Goal: Task Accomplishment & Management: Manage account settings

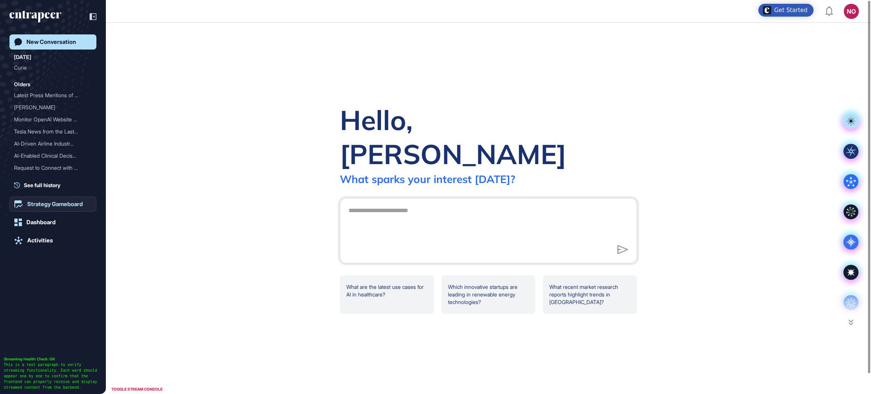
click at [76, 201] on div "Strategy Gameboard" at bounding box center [55, 204] width 56 height 7
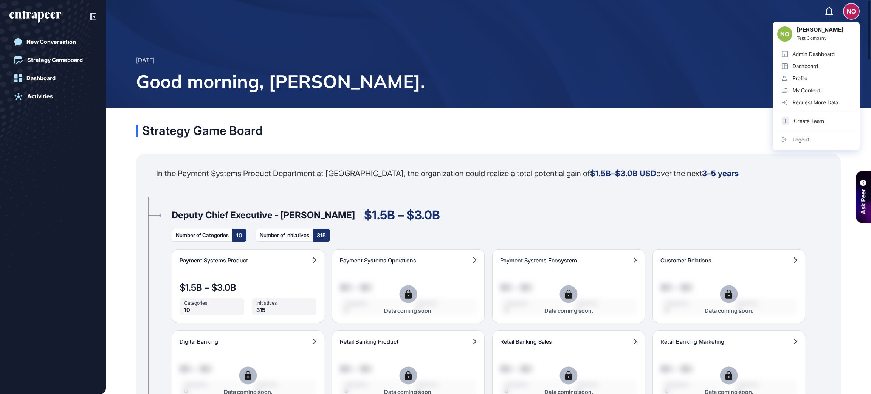
click at [830, 54] on div "Monday Oct 13, 2025 Good morning, Naciye." at bounding box center [488, 78] width 765 height 60
click at [829, 51] on div "Admin Dashboard" at bounding box center [813, 54] width 42 height 6
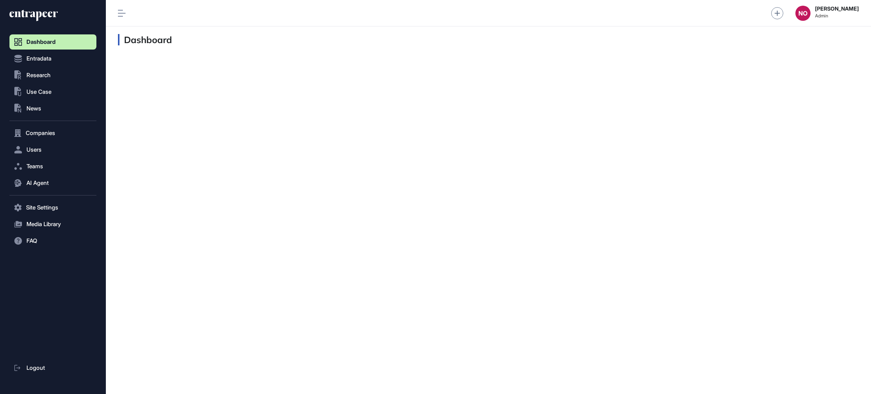
scroll to position [0, 0]
click at [49, 149] on button "Users" at bounding box center [52, 149] width 87 height 15
click at [53, 162] on link "User List" at bounding box center [54, 166] width 83 height 14
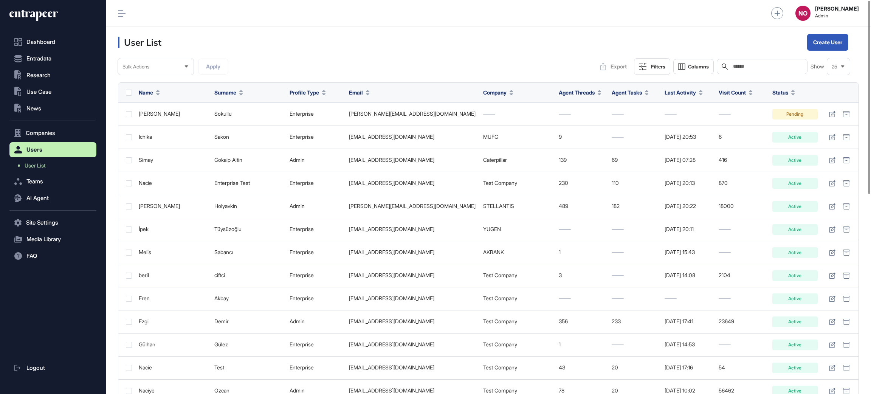
click at [748, 65] on input "text" at bounding box center [767, 67] width 70 height 6
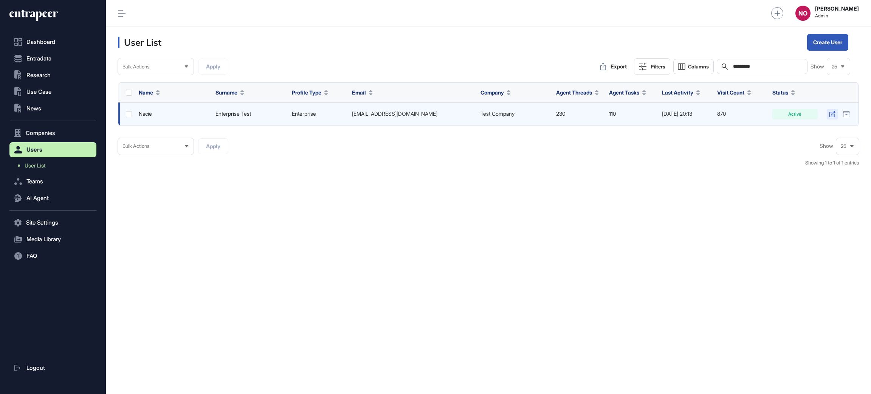
type input "*********"
click at [829, 115] on icon at bounding box center [832, 114] width 6 height 6
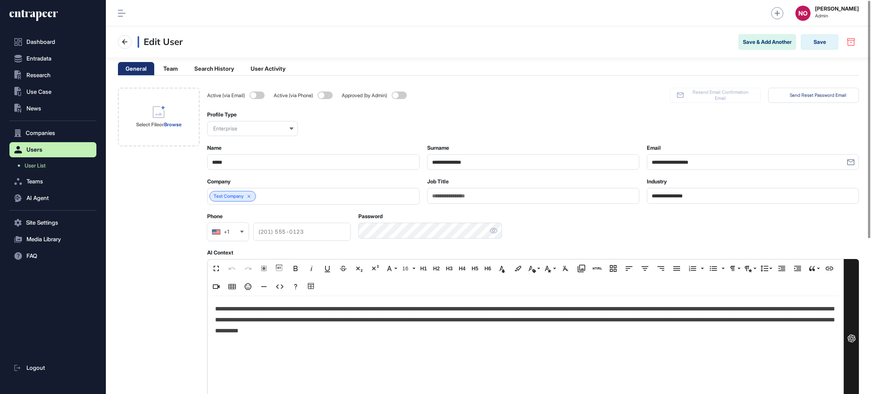
click at [251, 197] on icon at bounding box center [249, 196] width 3 height 3
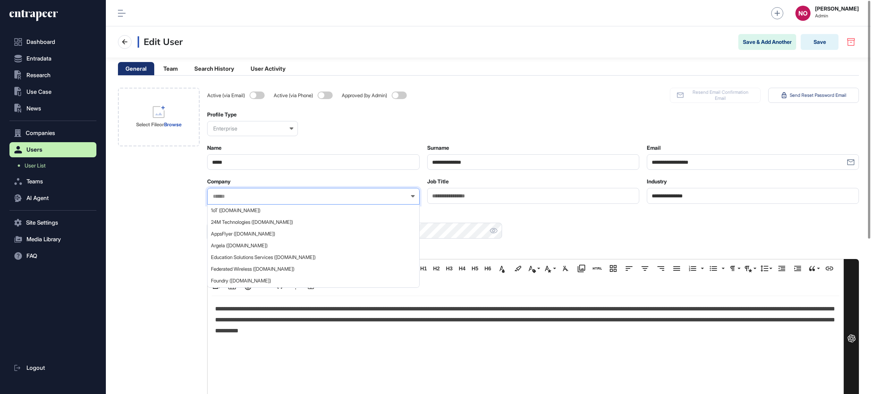
click at [253, 197] on input "text" at bounding box center [308, 196] width 192 height 6
type input "*******"
click at [270, 220] on span "Turkiye İş Bankası (isbank.com.tr)" at bounding box center [313, 222] width 204 height 6
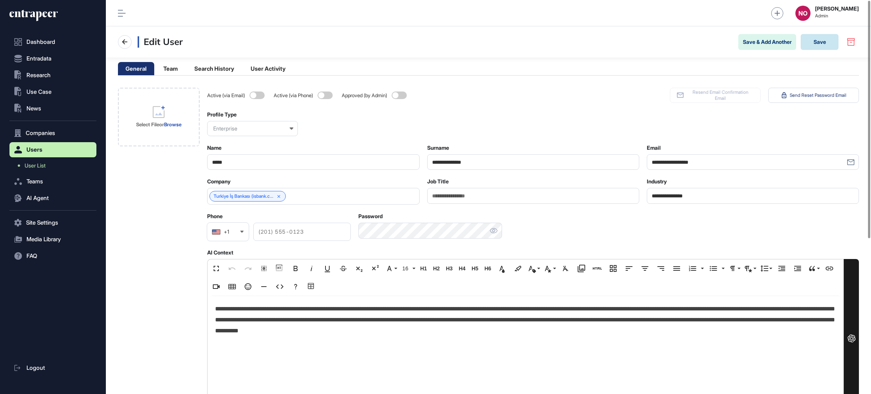
click at [812, 42] on button "Save" at bounding box center [820, 42] width 38 height 16
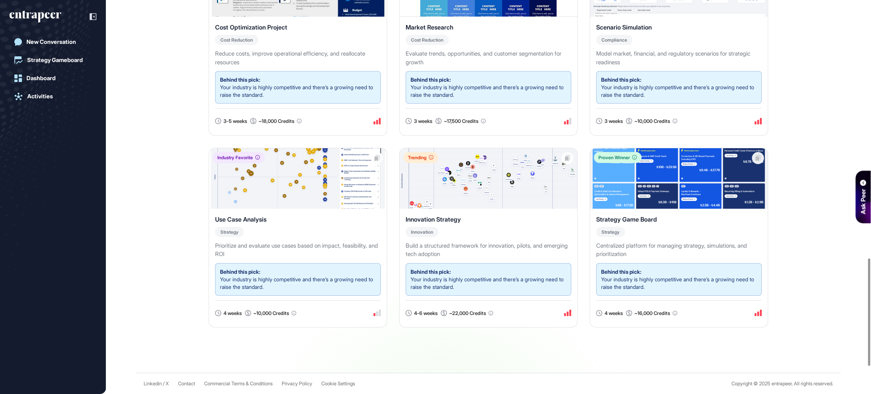
scroll to position [357, 0]
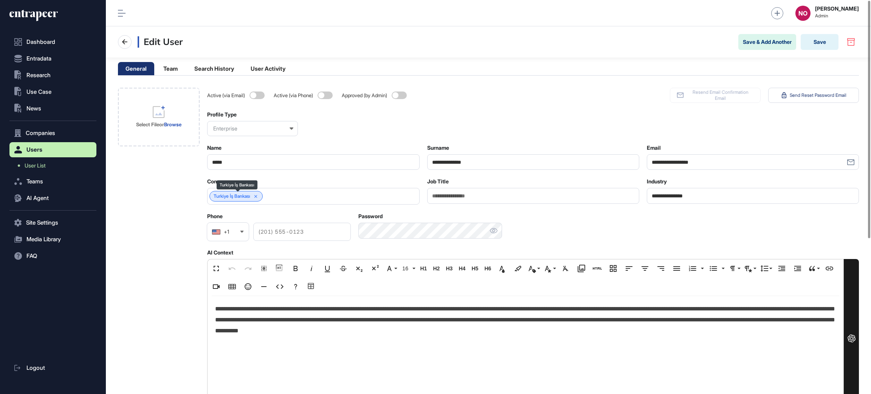
click at [233, 198] on link "Turkiye İş Bankası" at bounding box center [232, 196] width 37 height 5
drag, startPoint x: 41, startPoint y: 16, endPoint x: 1, endPoint y: 153, distance: 143.4
click at [41, 16] on icon at bounding box center [33, 15] width 48 height 12
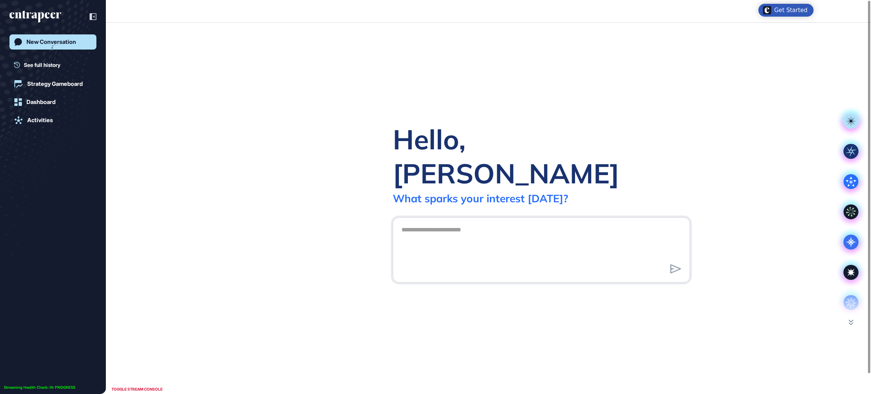
scroll to position [0, 0]
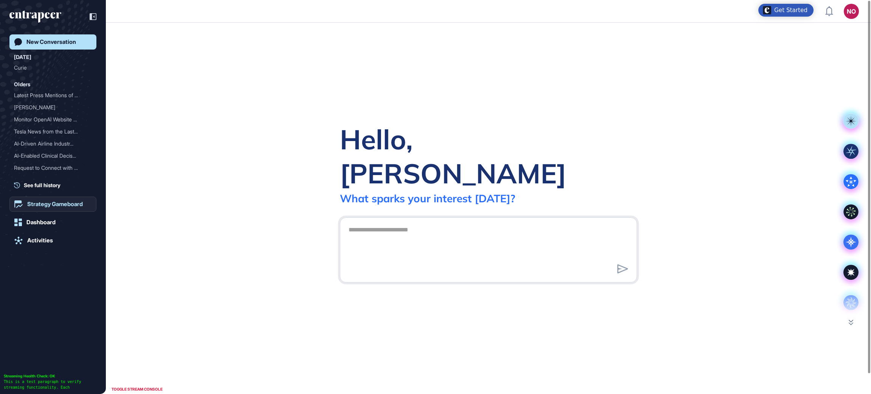
click at [49, 203] on div "Strategy Gameboard" at bounding box center [55, 204] width 56 height 7
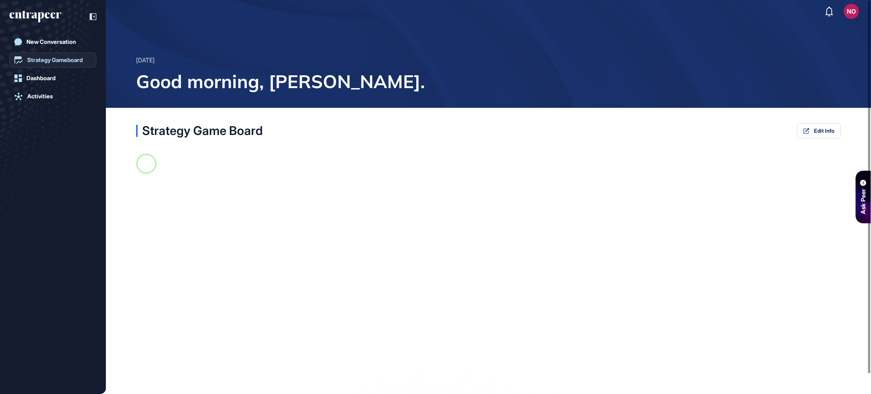
scroll to position [315, 2]
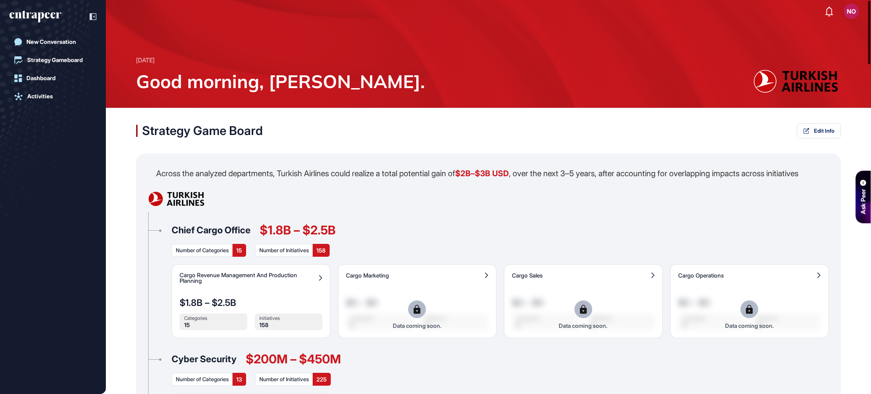
drag, startPoint x: 870, startPoint y: 364, endPoint x: 865, endPoint y: -69, distance: 433.3
click at [865, 0] on html "NO Admin Dashboard Dashboard Profile My Content Request More Data Monday Oct 13…" at bounding box center [435, 227] width 871 height 455
click at [224, 295] on div "Cargo Revenue Management And Production Planning $1.8B – $2.5B Categories 15 In…" at bounding box center [251, 301] width 159 height 74
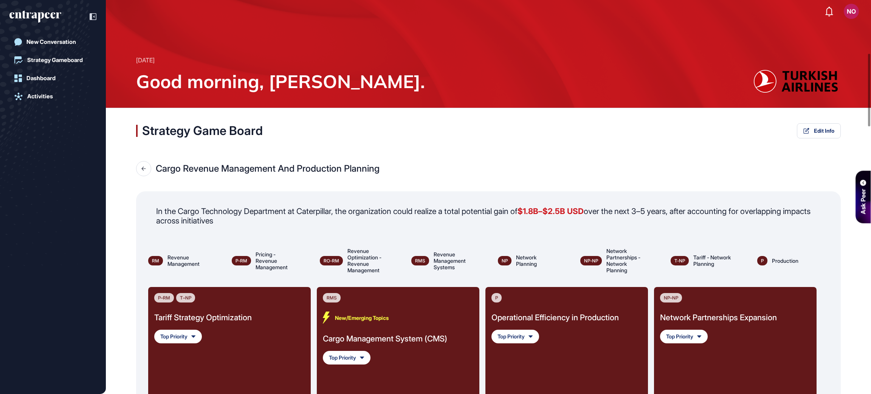
scroll to position [344, 0]
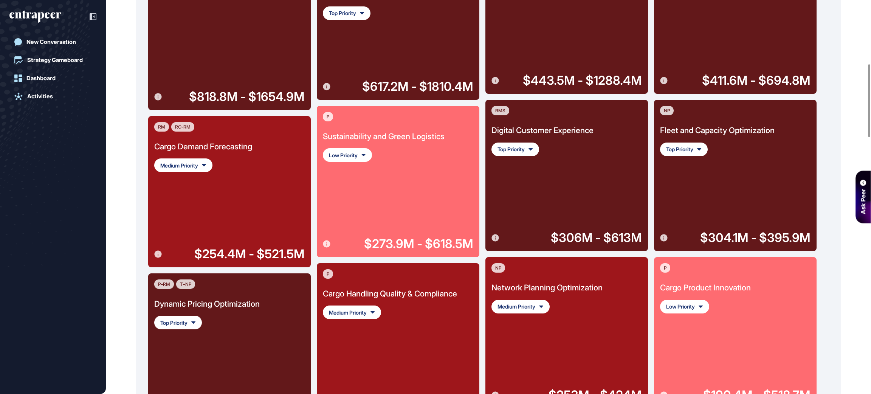
click at [301, 166] on div "RM RO-RM Cargo Demand Forecasting Medium Priority $254.4M - $521.5M" at bounding box center [229, 191] width 150 height 139
click at [230, 147] on div "Cargo Demand Forecasting" at bounding box center [203, 147] width 98 height 12
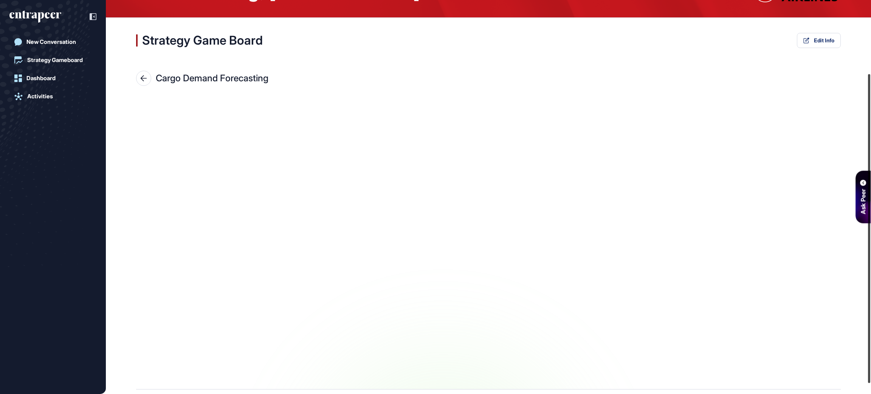
scroll to position [107, 0]
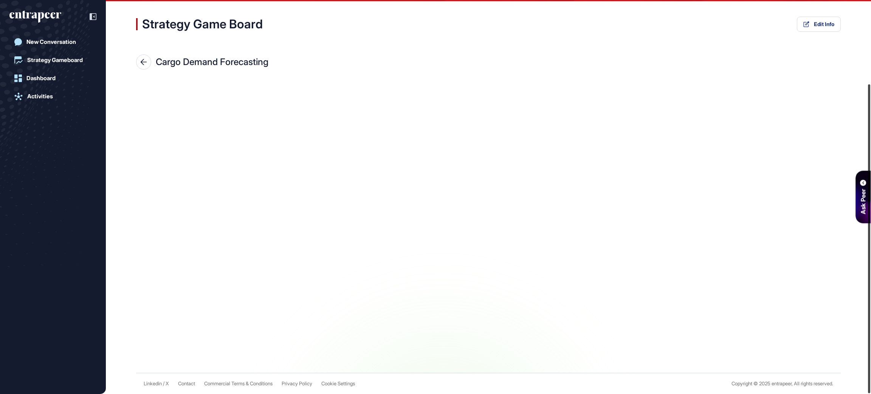
drag, startPoint x: 870, startPoint y: 64, endPoint x: 870, endPoint y: 235, distance: 170.9
click at [870, 233] on div at bounding box center [869, 238] width 2 height 309
click at [146, 59] on icon at bounding box center [143, 62] width 7 height 6
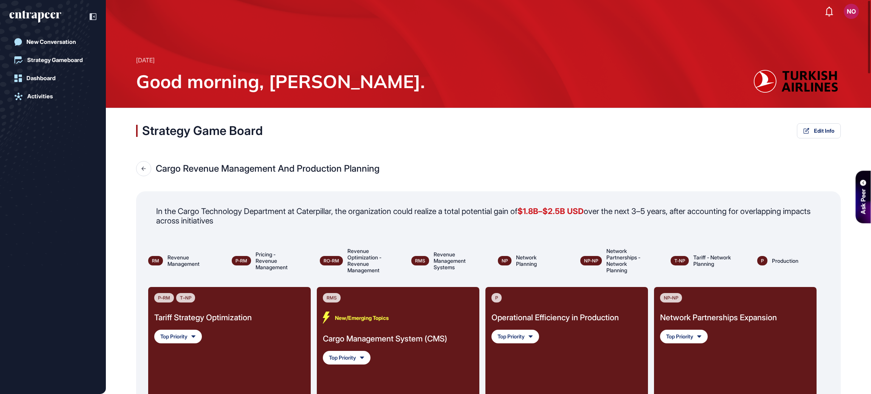
click at [376, 320] on div "New/Emerging Topics" at bounding box center [385, 318] width 124 height 12
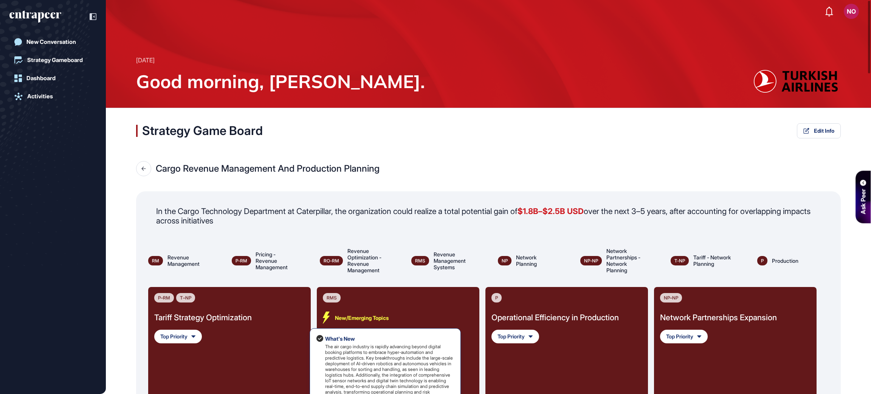
click at [375, 318] on div "New/Emerging Topics" at bounding box center [385, 318] width 124 height 12
click at [464, 344] on div "RMS New/Emerging Topics What's New The air cargo industry is rapidly advancing …" at bounding box center [398, 365] width 150 height 145
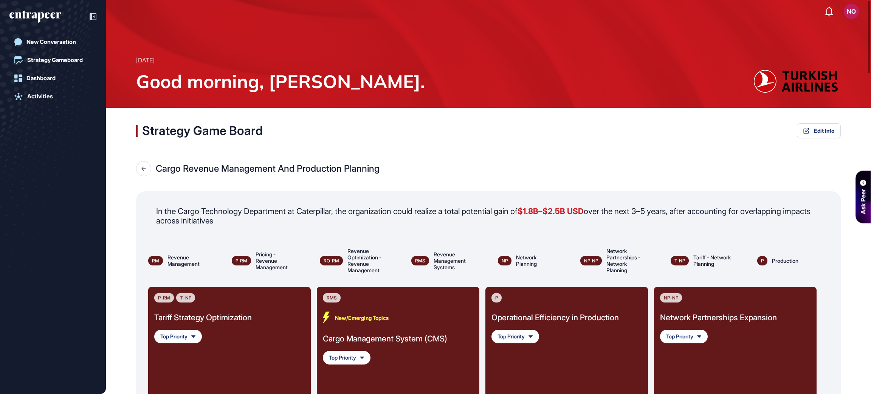
click at [407, 336] on div "Cargo Management System (CMS)" at bounding box center [385, 339] width 124 height 12
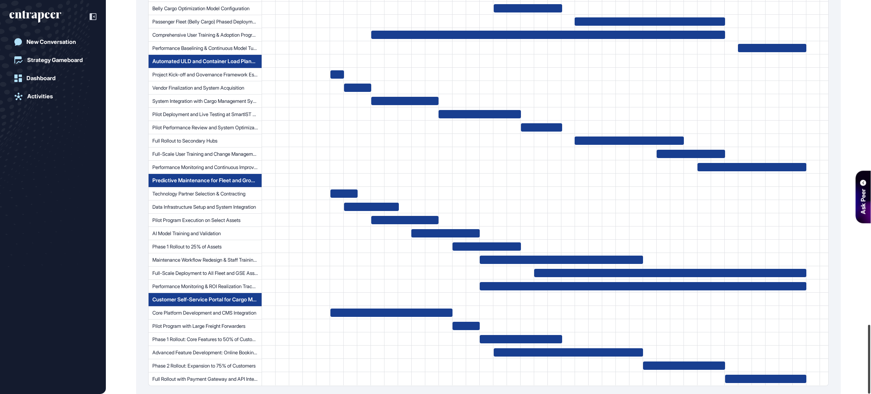
scroll to position [1850, 0]
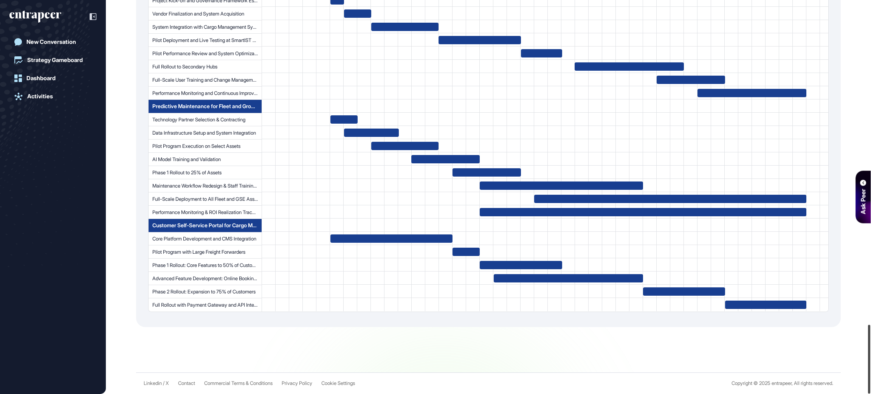
drag, startPoint x: 870, startPoint y: 54, endPoint x: 851, endPoint y: 421, distance: 366.8
click at [851, 394] on html "NO Admin Dashboard Dashboard Profile My Content Request More Data Monday Oct 13…" at bounding box center [435, 227] width 871 height 455
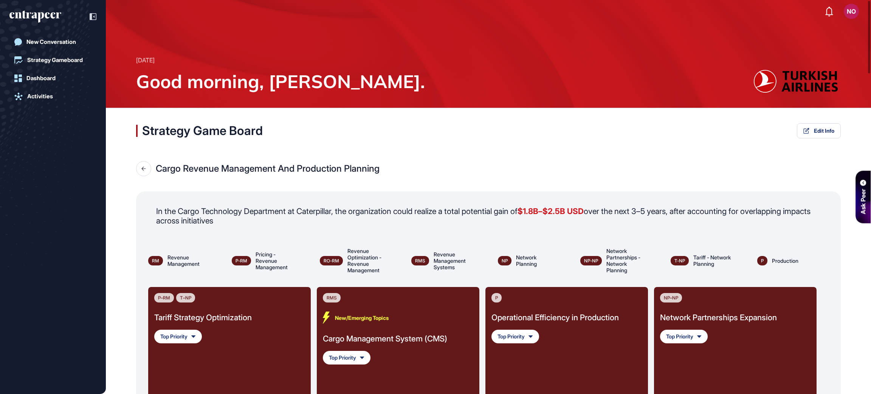
click at [235, 313] on div "Tariff Strategy Optimization" at bounding box center [203, 318] width 98 height 12
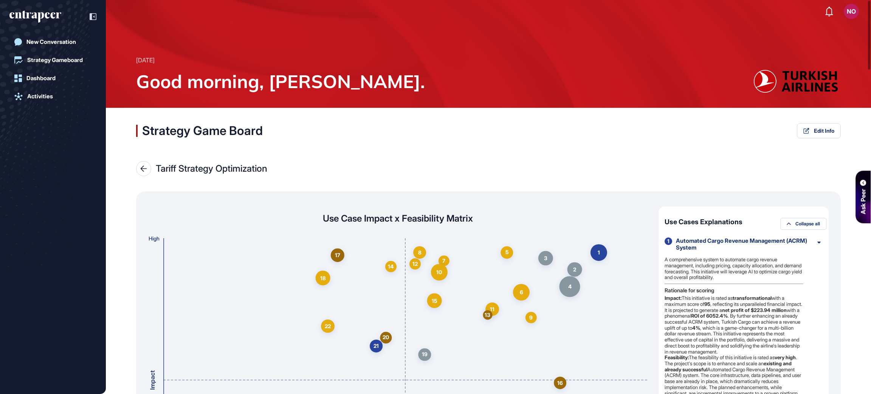
click at [144, 171] on icon at bounding box center [143, 169] width 7 height 6
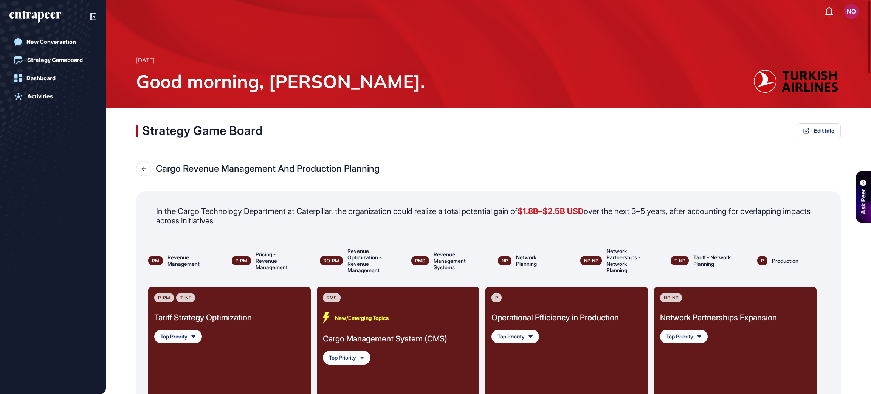
click at [140, 169] on div at bounding box center [143, 168] width 15 height 15
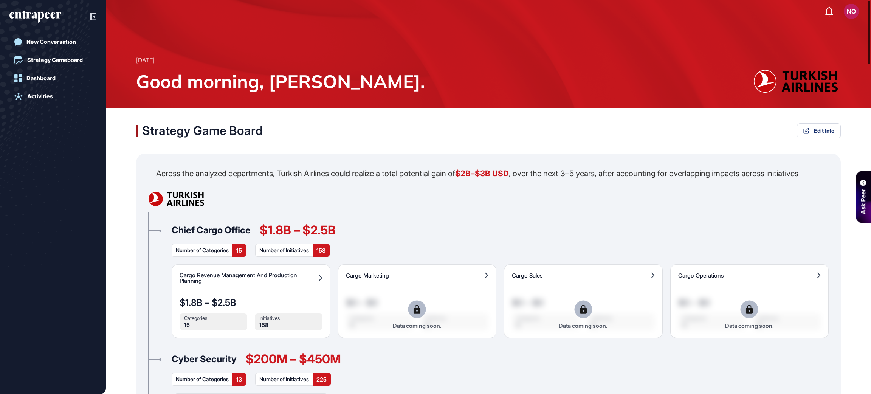
drag, startPoint x: 870, startPoint y: 55, endPoint x: 859, endPoint y: 48, distance: 13.2
click at [859, 48] on div "NO Admin Dashboard Dashboard Profile My Content Request More Data Monday Oct 13…" at bounding box center [435, 197] width 871 height 394
drag, startPoint x: 194, startPoint y: 178, endPoint x: 477, endPoint y: 172, distance: 282.8
click at [447, 172] on p "Across the analyzed departments, Turkish Airlines could realize a total potenti…" at bounding box center [477, 173] width 642 height 9
click at [479, 172] on strong "$2B–$3B USD" at bounding box center [482, 173] width 54 height 9
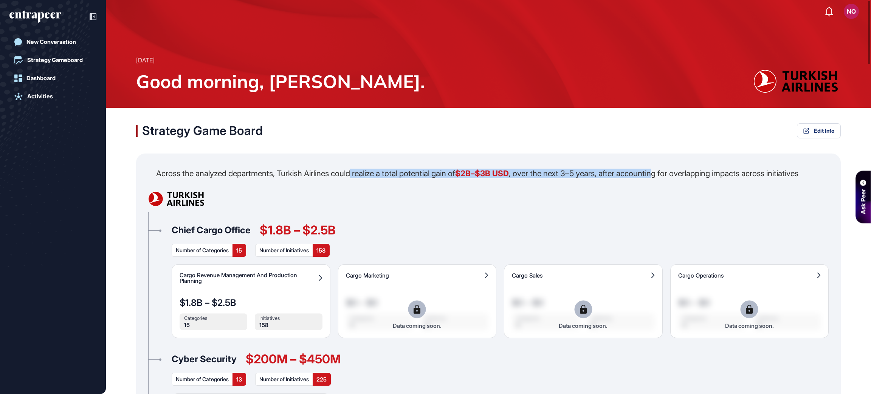
drag, startPoint x: 360, startPoint y: 173, endPoint x: 714, endPoint y: 174, distance: 353.9
click at [705, 171] on p "Across the analyzed departments, Turkish Airlines could realize a total potenti…" at bounding box center [477, 173] width 642 height 9
click at [724, 169] on p "Across the analyzed departments, Turkish Airlines could realize a total potenti…" at bounding box center [477, 173] width 642 height 9
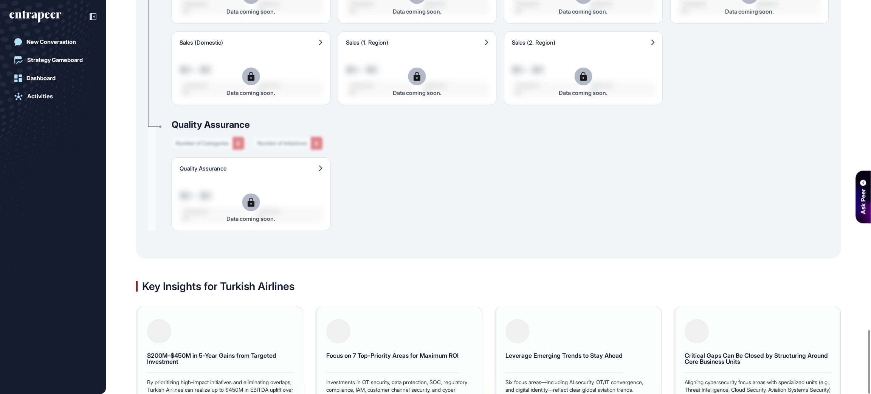
scroll to position [2047, 0]
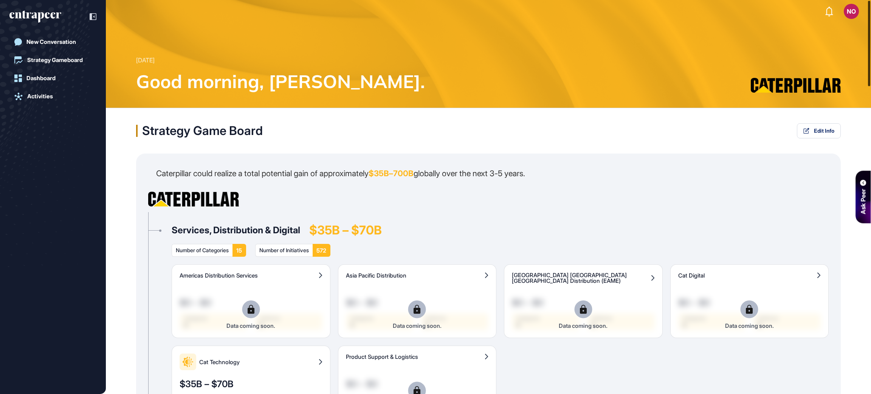
drag, startPoint x: 868, startPoint y: 337, endPoint x: 836, endPoint y: 8, distance: 330.1
click at [836, 8] on div "NO Admin Dashboard Dashboard Profile My Content Request More Data [DATE] Good m…" at bounding box center [435, 197] width 871 height 394
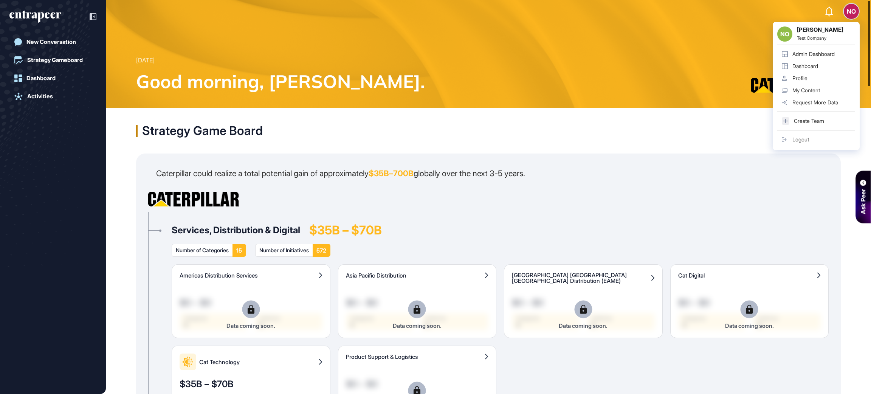
drag, startPoint x: 870, startPoint y: 326, endPoint x: 854, endPoint y: -34, distance: 360.6
click at [854, 0] on html "NO NO [PERSON_NAME] Test Company Admin Dashboard Dashboard Profile My Content R…" at bounding box center [435, 227] width 871 height 455
